Goal: Information Seeking & Learning: Learn about a topic

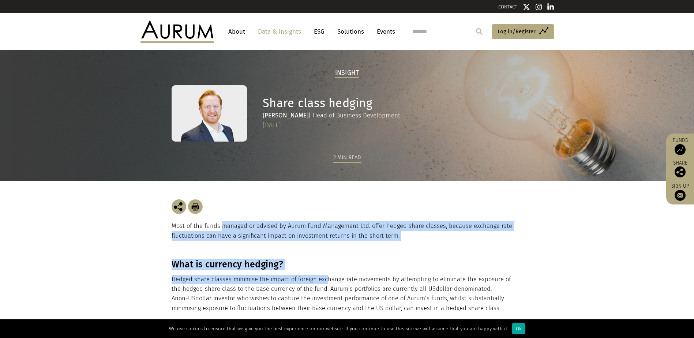
drag, startPoint x: 223, startPoint y: 217, endPoint x: 326, endPoint y: 284, distance: 123.6
click at [326, 284] on p "Hedged share classes minimise the impact of foreign exchange rate movements by …" at bounding box center [347, 294] width 350 height 39
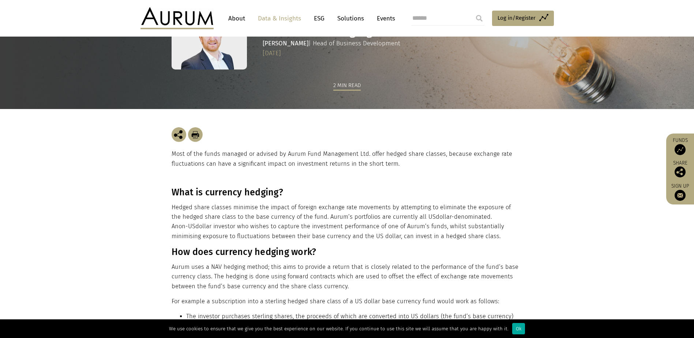
scroll to position [15, 0]
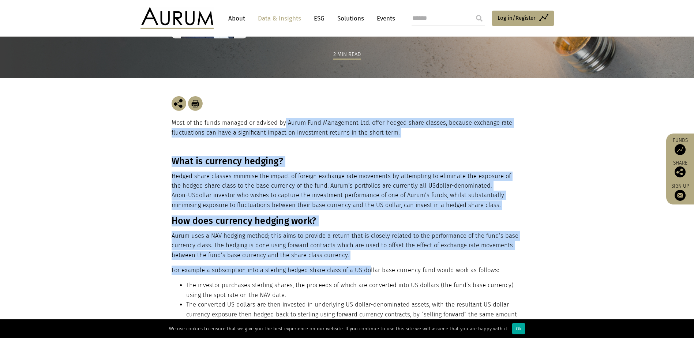
drag, startPoint x: 283, startPoint y: 200, endPoint x: 367, endPoint y: 279, distance: 115.2
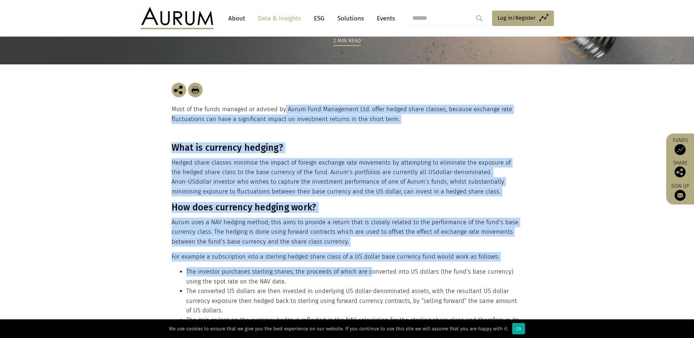
scroll to position [124, 0]
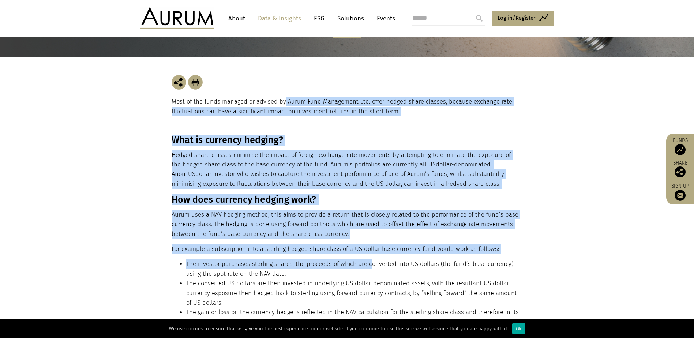
click at [367, 279] on li "The converted US dollars are then invested in underlying US dollar-denominated …" at bounding box center [353, 293] width 335 height 29
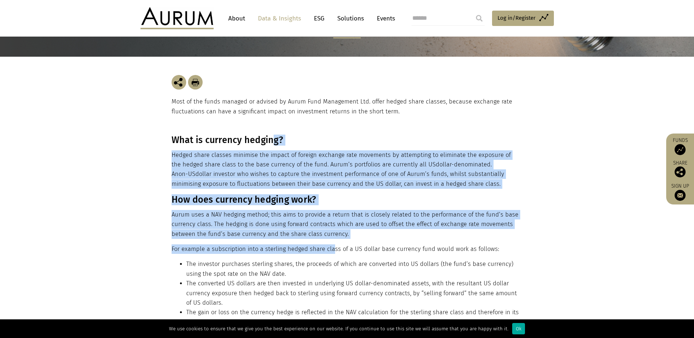
drag, startPoint x: 268, startPoint y: 131, endPoint x: 332, endPoint y: 250, distance: 135.0
click at [332, 251] on p "For example a subscription into a sterling hedged share class of a US dollar ba…" at bounding box center [347, 250] width 350 height 10
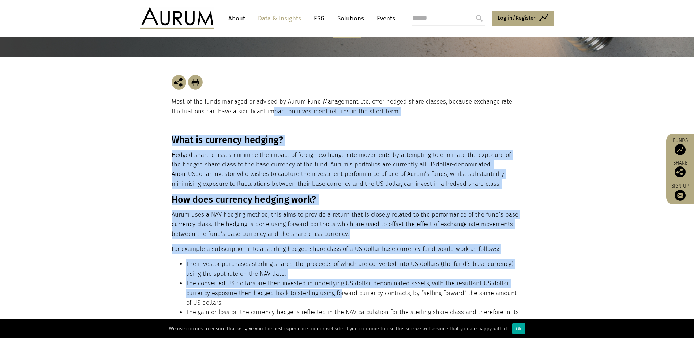
drag, startPoint x: 272, startPoint y: 130, endPoint x: 336, endPoint y: 289, distance: 171.3
click at [336, 289] on li "The converted US dollars are then invested in underlying US dollar-denominated …" at bounding box center [353, 293] width 335 height 29
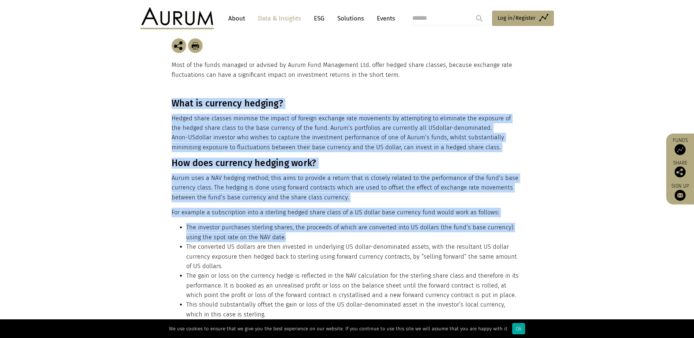
scroll to position [198, 0]
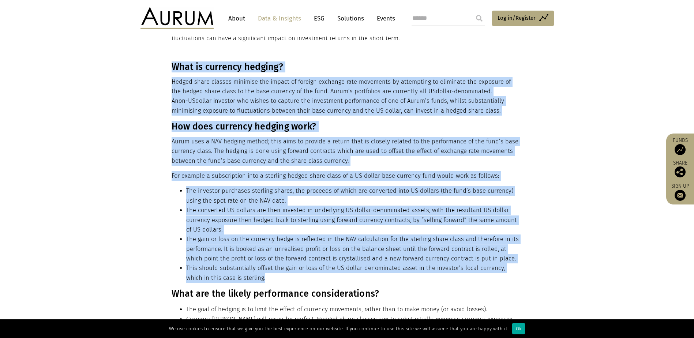
drag, startPoint x: 162, startPoint y: 203, endPoint x: 324, endPoint y: 281, distance: 179.6
click at [324, 281] on section "What is currency hedging? Hedged share classes minimise the impact of foreign e…" at bounding box center [347, 314] width 694 height 504
click at [324, 281] on li "This should substantially offset the gain or loss of the US dollar-denominated …" at bounding box center [353, 273] width 335 height 19
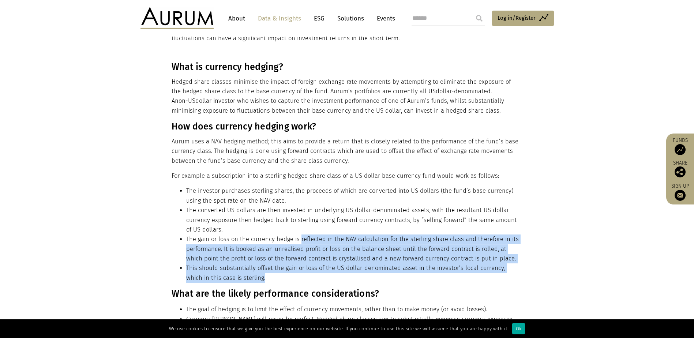
drag, startPoint x: 326, startPoint y: 282, endPoint x: 284, endPoint y: 219, distance: 75.1
click at [284, 219] on ul "The investor purchases sterling shares, the proceeds of which are converted int…" at bounding box center [347, 234] width 350 height 97
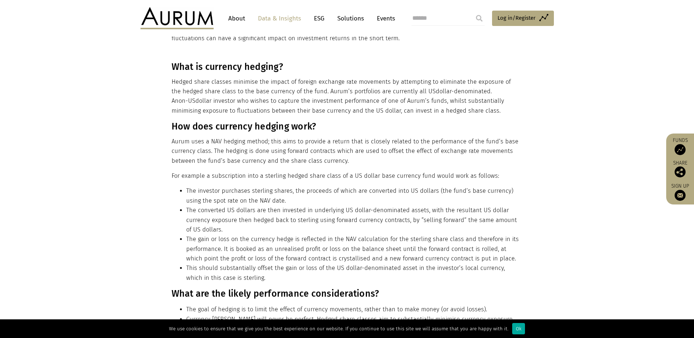
drag, startPoint x: 284, startPoint y: 219, endPoint x: 273, endPoint y: 204, distance: 18.4
click at [276, 210] on li "The converted US dollars are then invested in underlying US dollar-denominated …" at bounding box center [353, 220] width 335 height 29
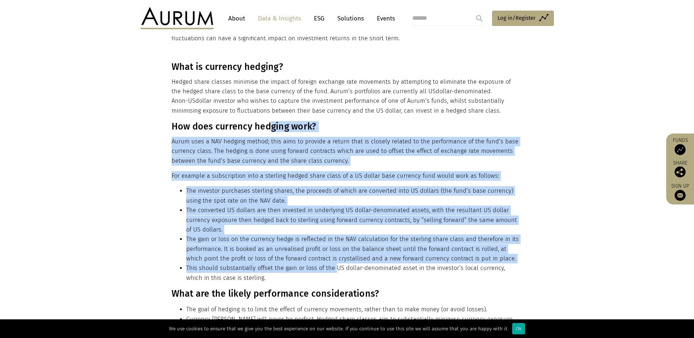
drag, startPoint x: 273, startPoint y: 124, endPoint x: 333, endPoint y: 271, distance: 157.9
click at [333, 271] on div "What is currency hedging? Hedged share classes minimise the impact of foreign e…" at bounding box center [347, 314] width 350 height 504
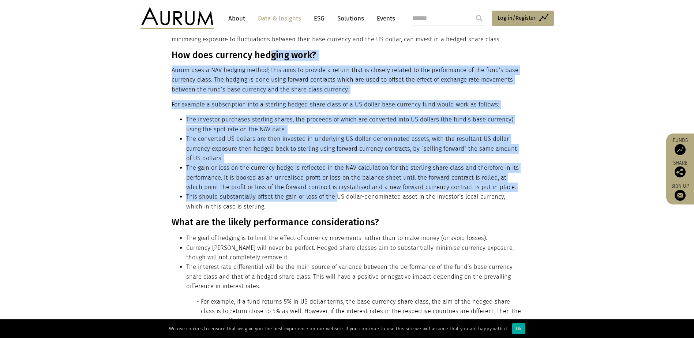
scroll to position [271, 0]
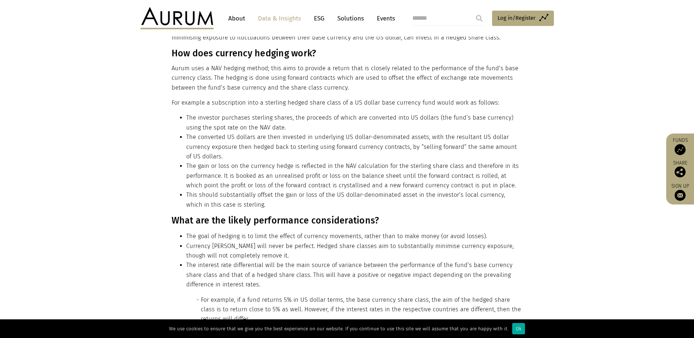
click at [127, 227] on section "What is currency hedging? Hedged share classes minimise the impact of foreign e…" at bounding box center [347, 240] width 694 height 504
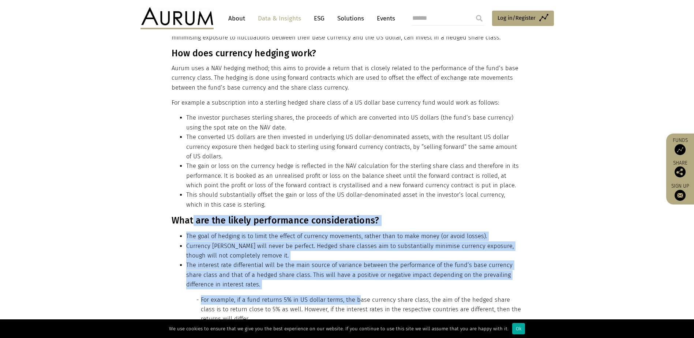
drag, startPoint x: 199, startPoint y: 218, endPoint x: 356, endPoint y: 297, distance: 175.8
click at [356, 297] on div "What is currency hedging? Hedged share classes minimise the impact of foreign e…" at bounding box center [347, 240] width 350 height 504
click at [356, 297] on li "For example, if a fund returns 5% in US dollar terms, the base currency share c…" at bounding box center [361, 309] width 320 height 29
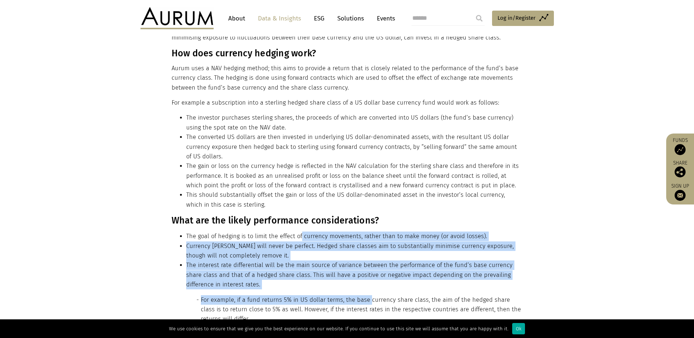
drag, startPoint x: 368, startPoint y: 296, endPoint x: 300, endPoint y: 233, distance: 92.0
click at [300, 233] on ul "The goal of hedging is to limit the effect of currency movements, rather than t…" at bounding box center [347, 278] width 350 height 93
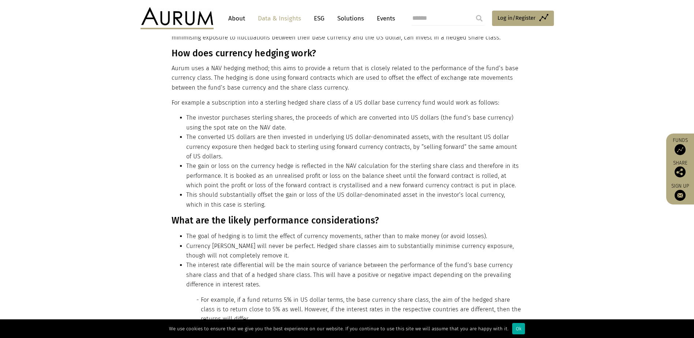
click at [298, 234] on li "The goal of hedging is to limit the effect of currency movements, rather than t…" at bounding box center [353, 237] width 335 height 10
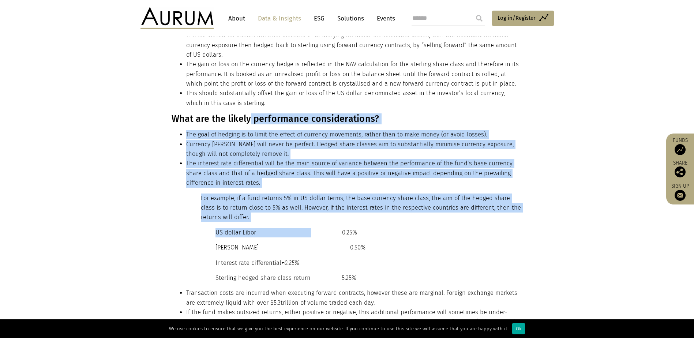
drag, startPoint x: 250, startPoint y: 215, endPoint x: 307, endPoint y: 226, distance: 58.0
click at [307, 226] on div "What is currency hedging? Hedged share classes minimise the impact of foreign e…" at bounding box center [347, 139] width 350 height 504
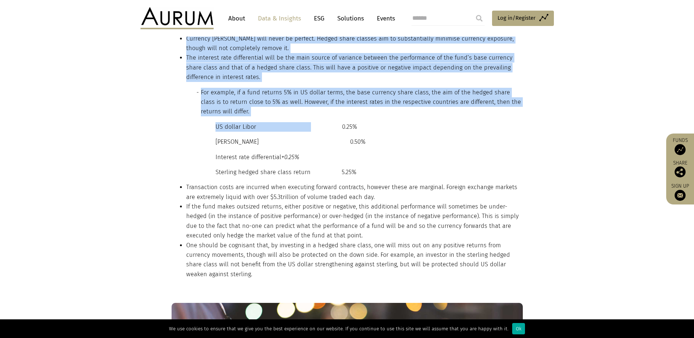
scroll to position [491, 0]
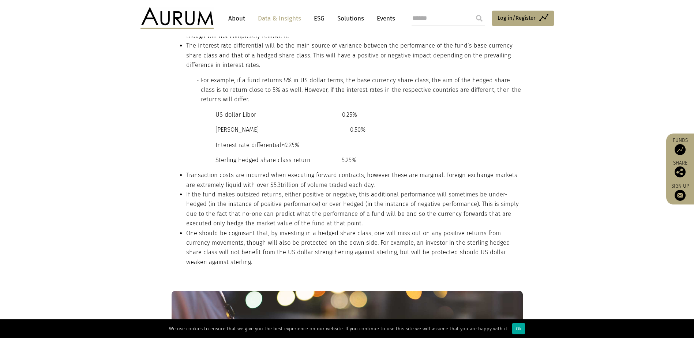
click at [105, 200] on section "What is currency hedging? Hedged share classes minimise the impact of foreign e…" at bounding box center [347, 21] width 694 height 504
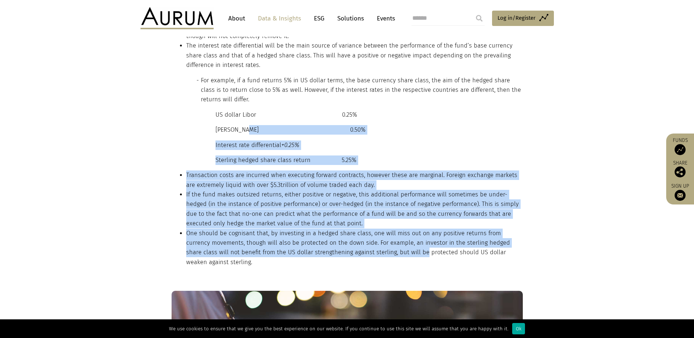
drag, startPoint x: 250, startPoint y: 139, endPoint x: 382, endPoint y: 249, distance: 172.0
click at [382, 249] on div "What is currency hedging? Hedged share classes minimise the impact of foreign e…" at bounding box center [347, 21] width 350 height 504
click at [384, 249] on li "One should be cognisant that, by investing in a hedged share class, one will mi…" at bounding box center [353, 248] width 335 height 39
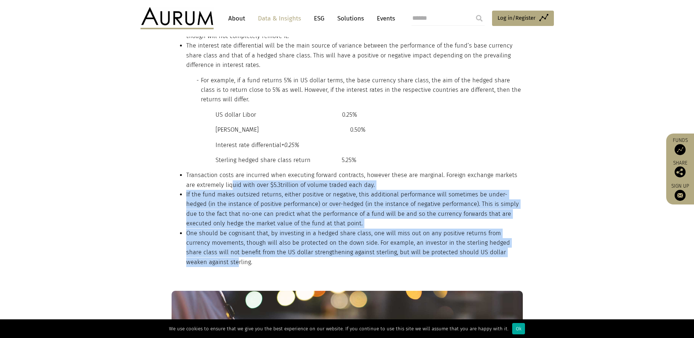
drag, startPoint x: 235, startPoint y: 183, endPoint x: 507, endPoint y: 258, distance: 282.4
click at [507, 258] on div "What is currency hedging? Hedged share classes minimise the impact of foreign e…" at bounding box center [347, 21] width 350 height 504
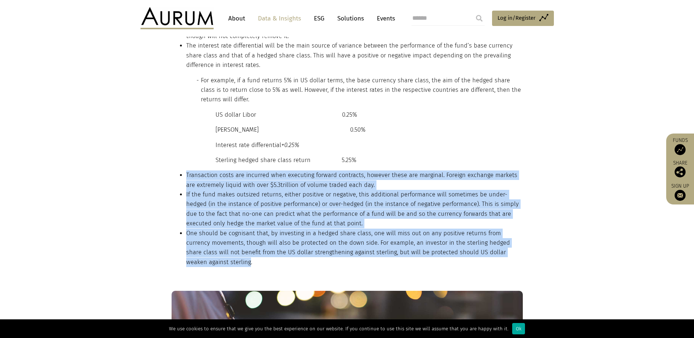
drag, startPoint x: 507, startPoint y: 258, endPoint x: 163, endPoint y: 177, distance: 353.6
click at [163, 177] on section "What is currency hedging? Hedged share classes minimise the impact of foreign e…" at bounding box center [347, 21] width 694 height 504
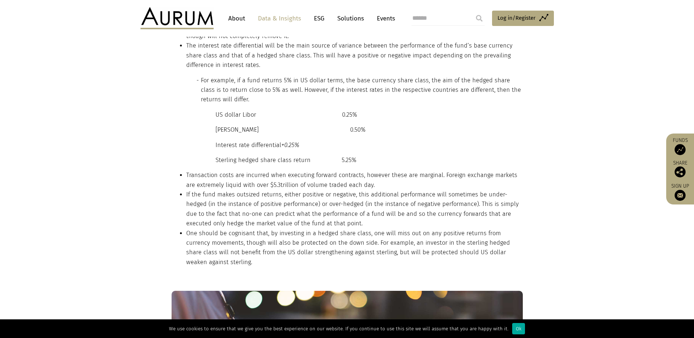
drag, startPoint x: 163, startPoint y: 177, endPoint x: 149, endPoint y: 175, distance: 14.4
click at [149, 175] on section "What is currency hedging? Hedged share classes minimise the impact of foreign e…" at bounding box center [347, 21] width 694 height 504
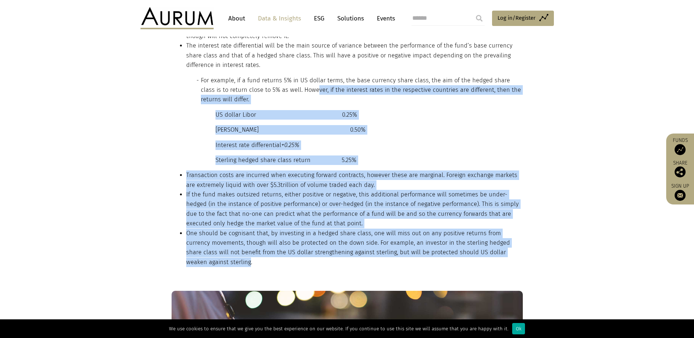
drag, startPoint x: 311, startPoint y: 109, endPoint x: 520, endPoint y: 254, distance: 253.9
click at [520, 254] on div "What is currency hedging? Hedged share classes minimise the impact of foreign e…" at bounding box center [347, 21] width 350 height 504
click at [520, 254] on li "One should be cognisant that, by investing in a hedged share class, one will mi…" at bounding box center [353, 248] width 335 height 39
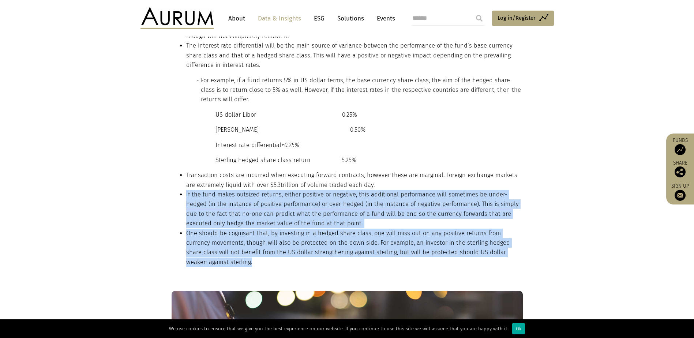
drag, startPoint x: 520, startPoint y: 254, endPoint x: 409, endPoint y: 179, distance: 133.8
click at [409, 179] on ul "Transaction costs are incurred when executing forward contracts, however these …" at bounding box center [347, 219] width 350 height 97
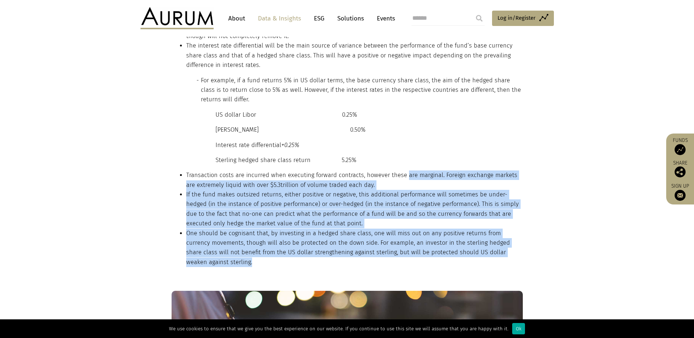
drag, startPoint x: 409, startPoint y: 179, endPoint x: 402, endPoint y: 149, distance: 31.0
click at [410, 171] on li "Transaction costs are incurred when executing forward contracts, however these …" at bounding box center [353, 180] width 335 height 19
drag, startPoint x: 420, startPoint y: 127, endPoint x: 530, endPoint y: 252, distance: 167.3
click at [530, 252] on section "What is currency hedging? Hedged share classes minimise the impact of foreign e…" at bounding box center [347, 21] width 694 height 504
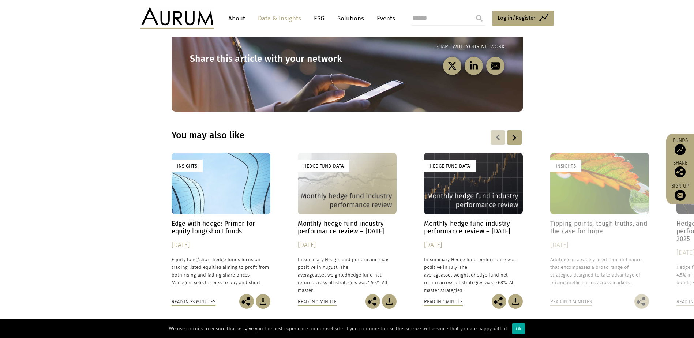
scroll to position [783, 0]
